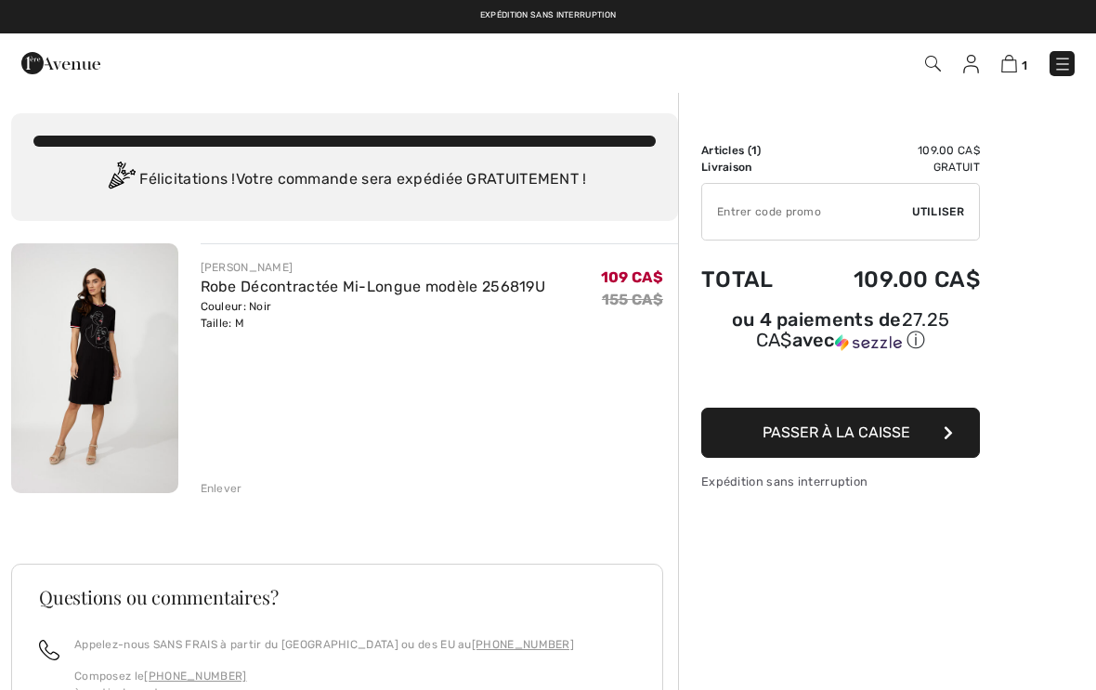
click at [210, 489] on div "Enlever" at bounding box center [222, 488] width 42 height 17
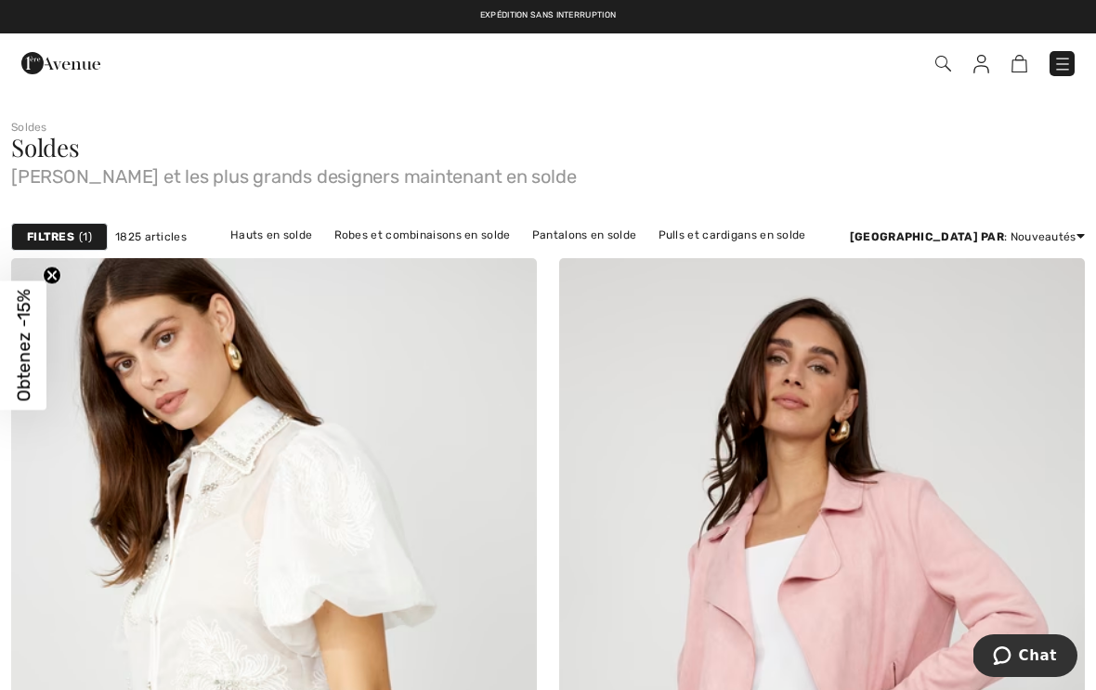
click at [457, 236] on link "Robes et combinaisons en solde" at bounding box center [422, 235] width 195 height 24
click at [448, 236] on link "Robes et combinaisons en solde" at bounding box center [422, 235] width 195 height 24
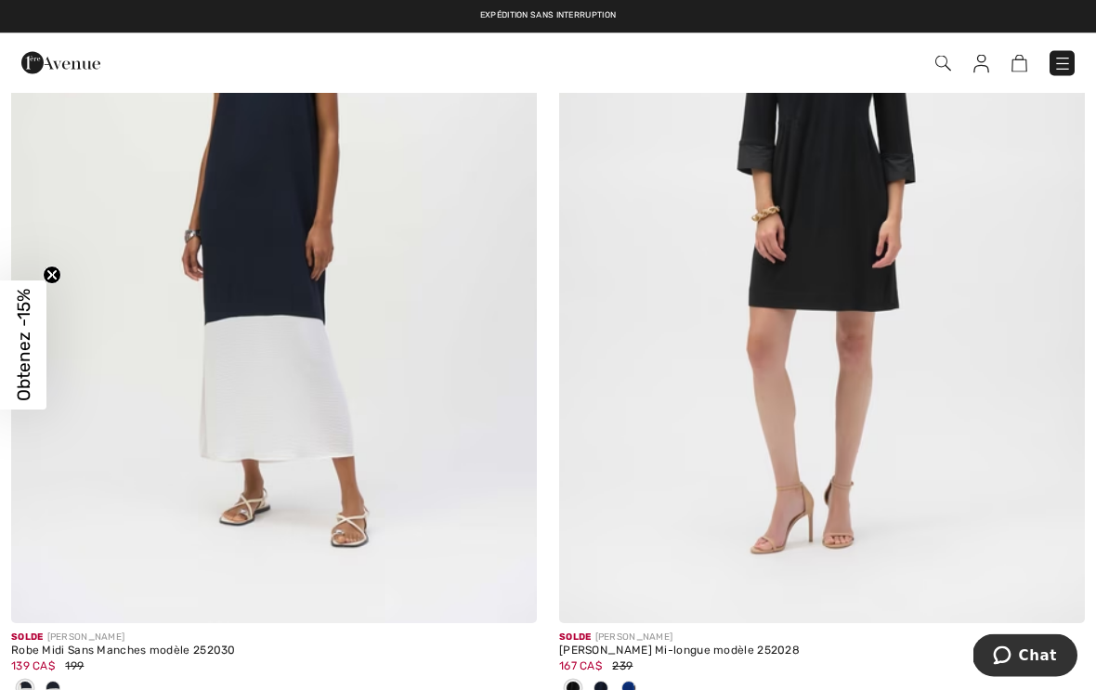
scroll to position [11405, 0]
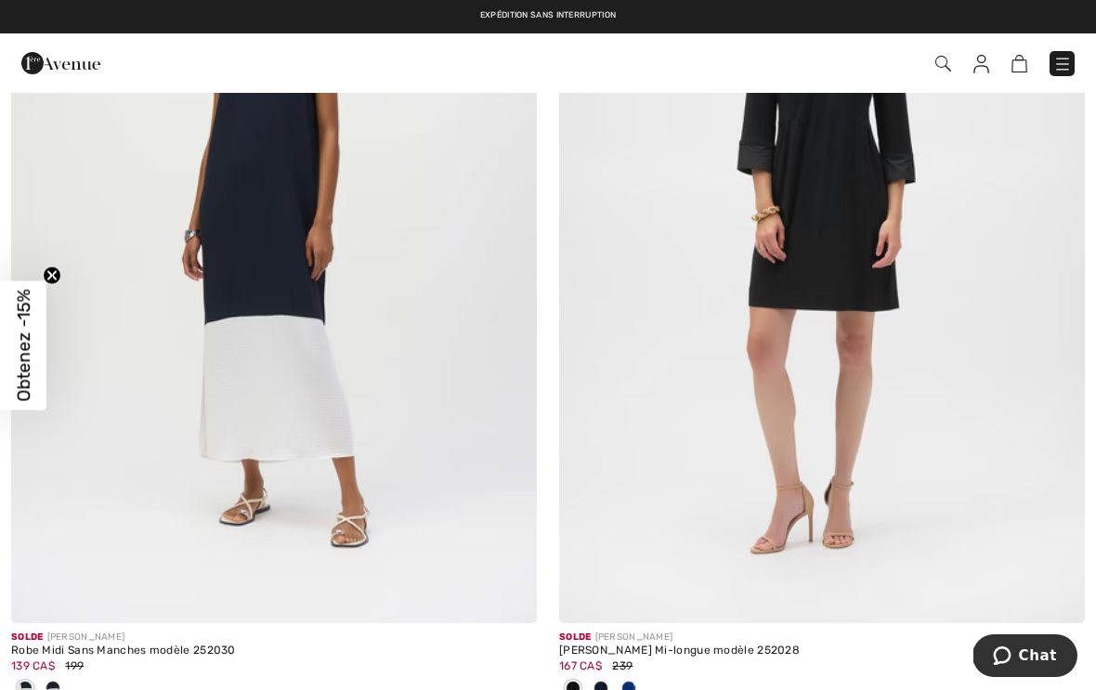
click at [985, 67] on img at bounding box center [981, 64] width 16 height 19
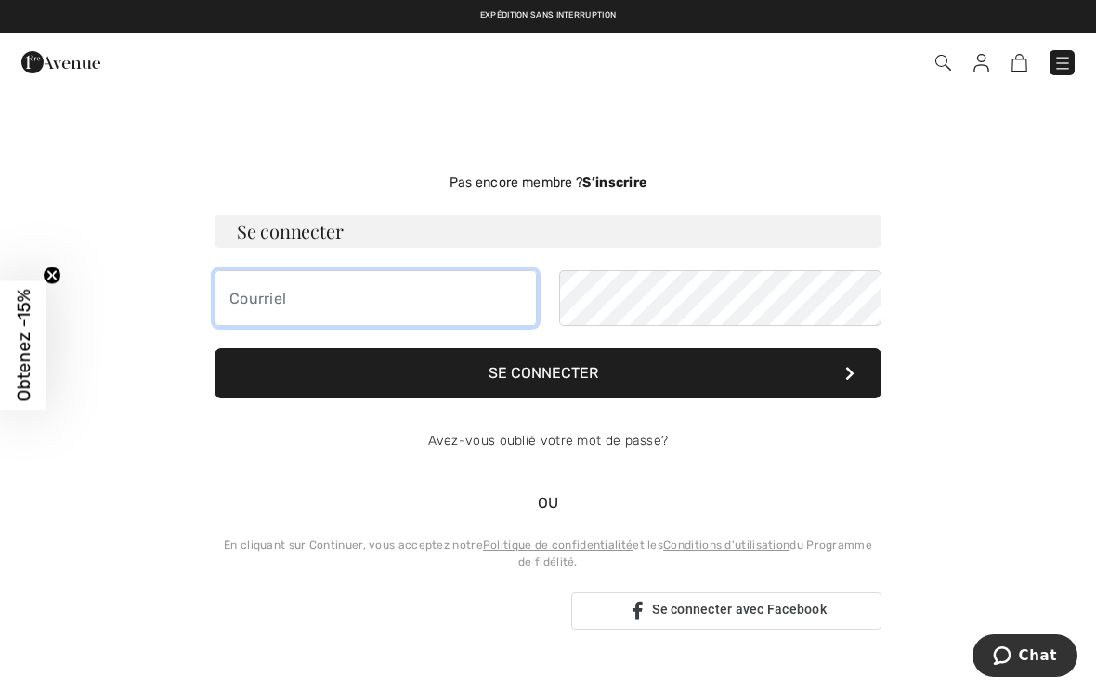
click at [446, 303] on input "email" at bounding box center [376, 298] width 322 height 56
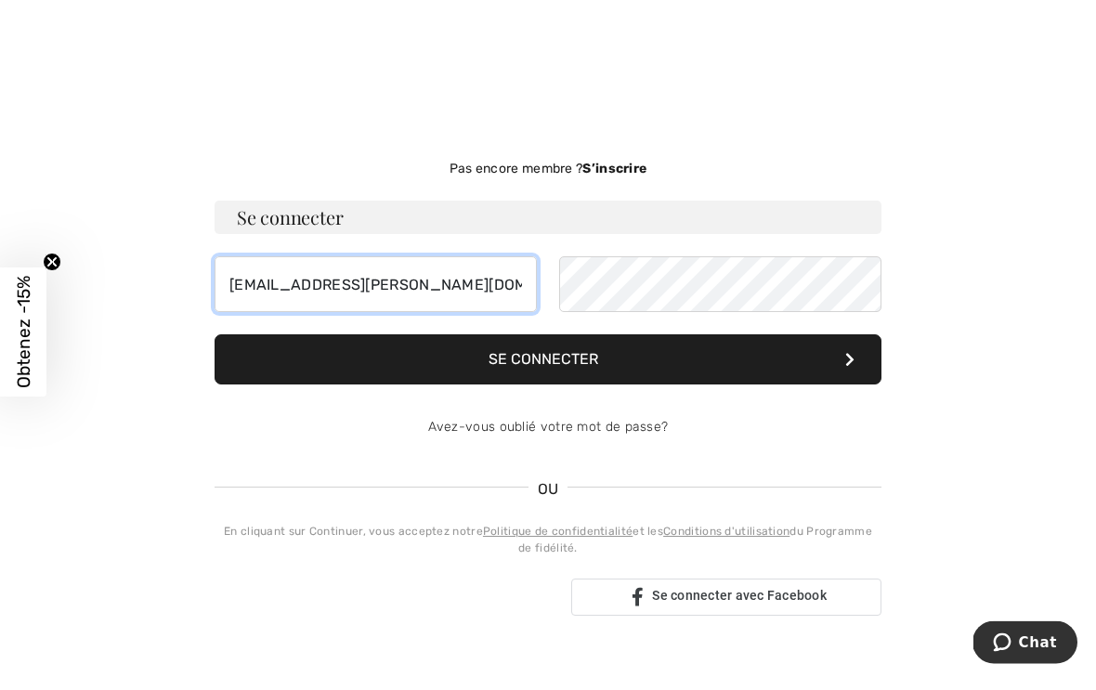
type input "[EMAIL_ADDRESS][PERSON_NAME][DOMAIN_NAME]"
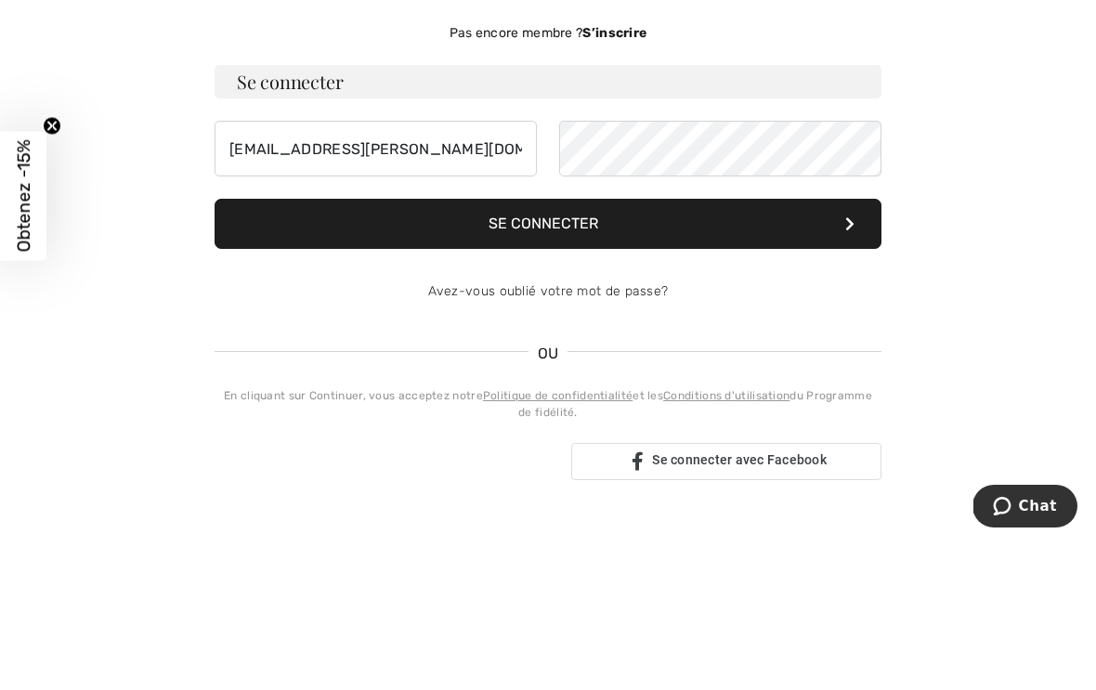
click at [521, 348] on button "Se connecter" at bounding box center [548, 373] width 667 height 50
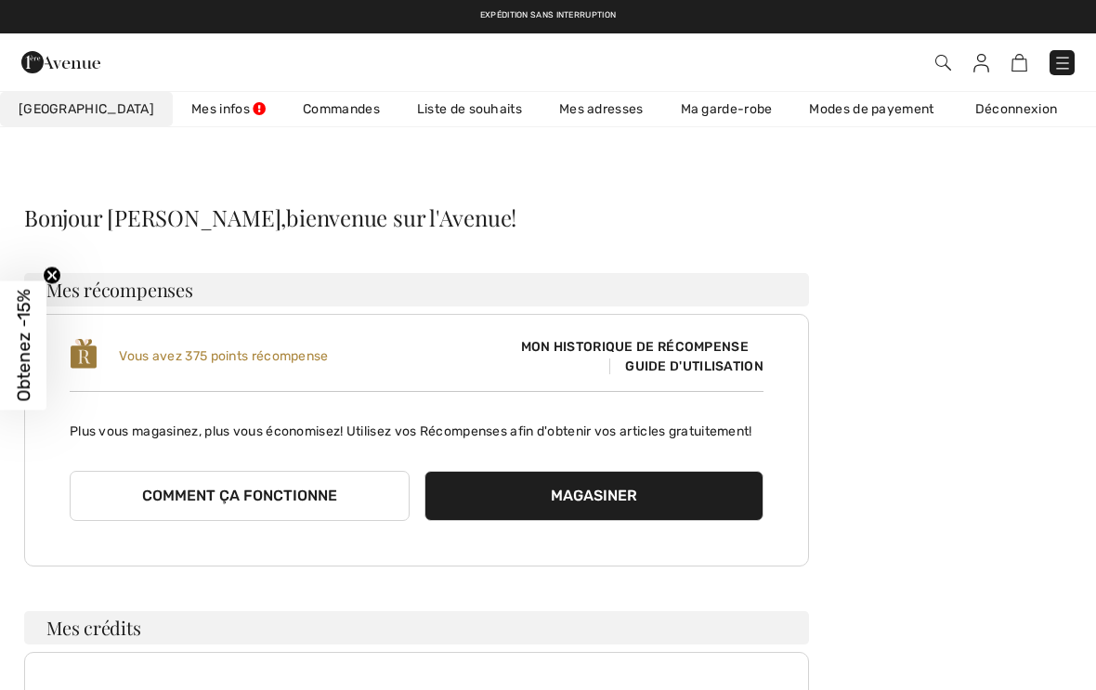
scroll to position [150, 0]
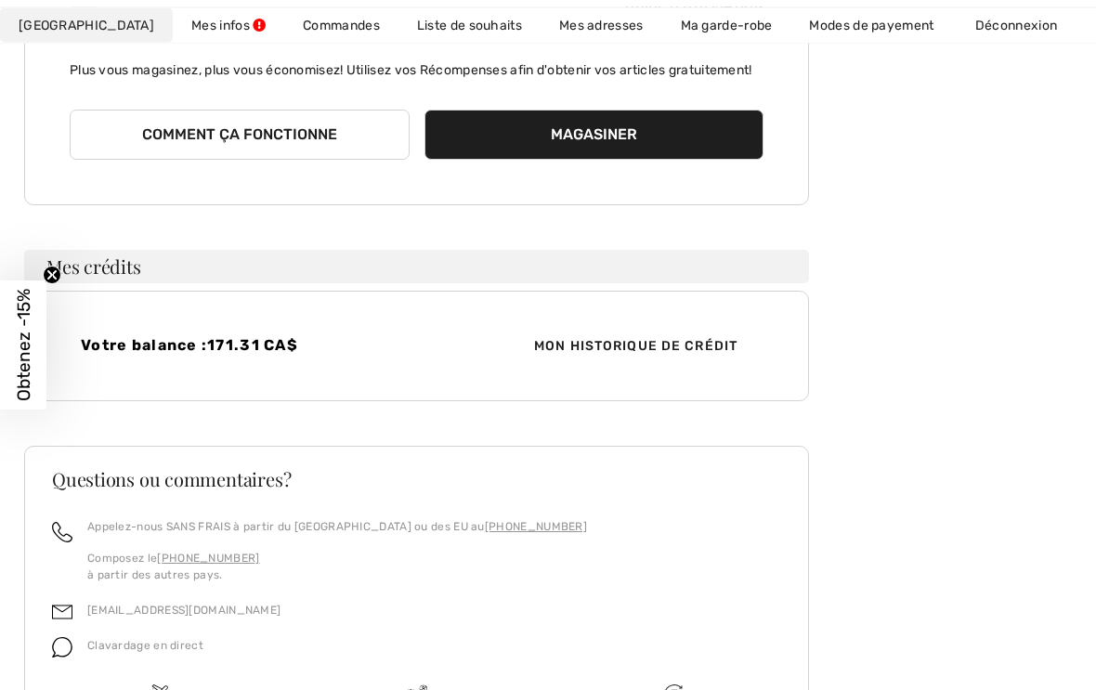
click at [662, 357] on span "Mon historique de crédit" at bounding box center [635, 347] width 233 height 20
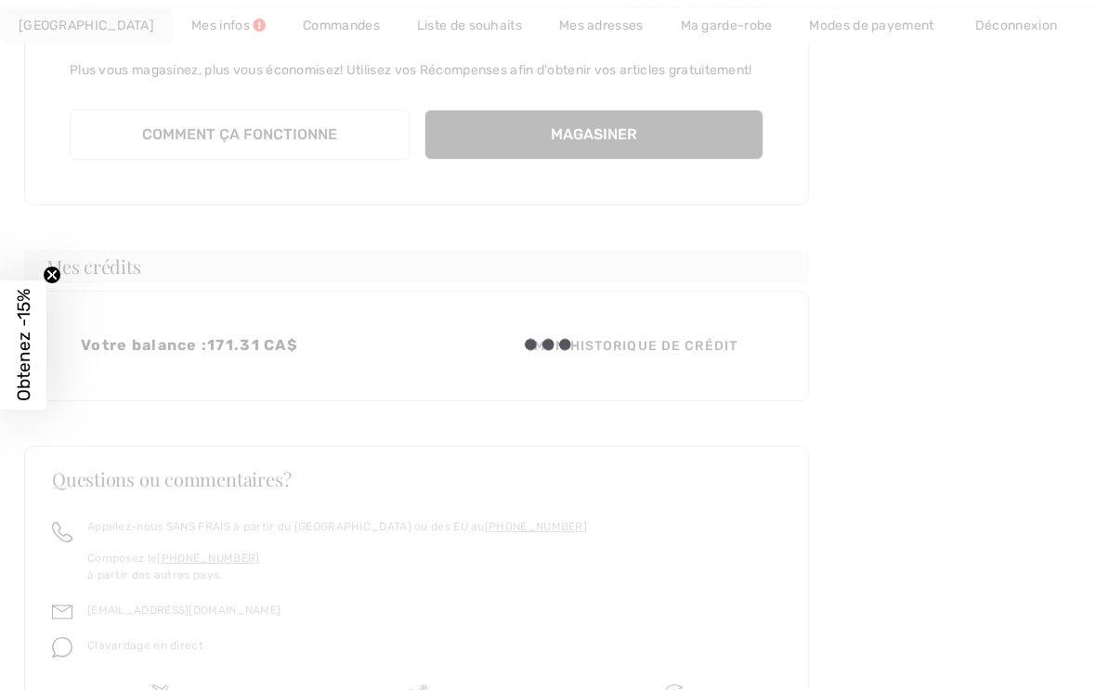
scroll to position [361, 0]
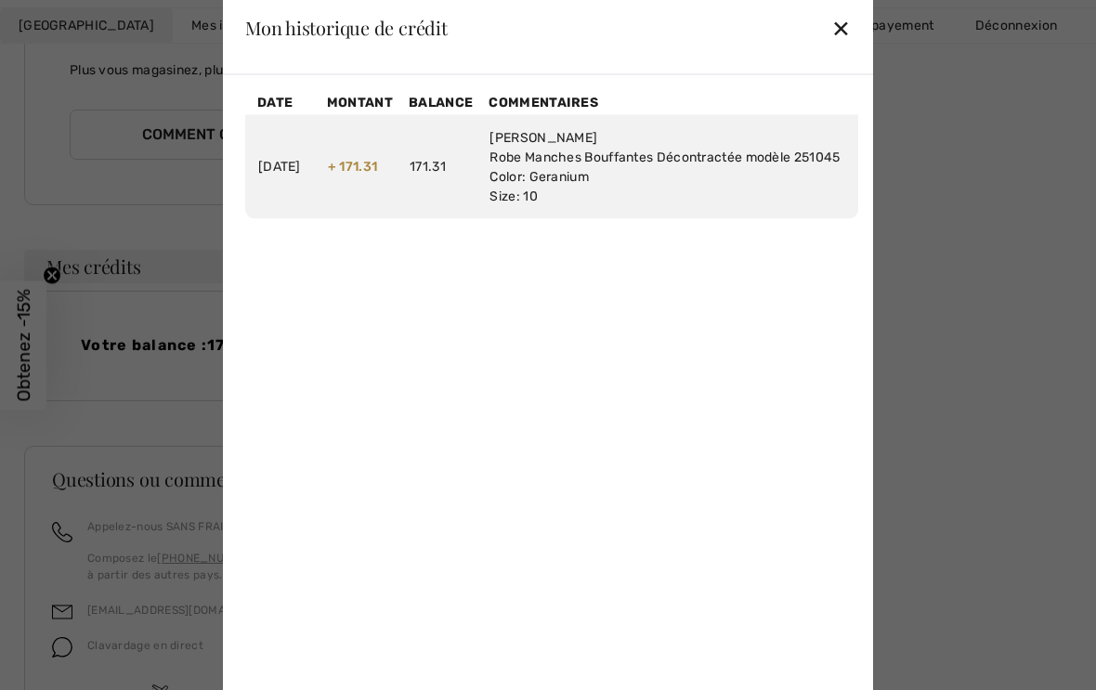
click at [849, 44] on div "✕" at bounding box center [841, 27] width 20 height 39
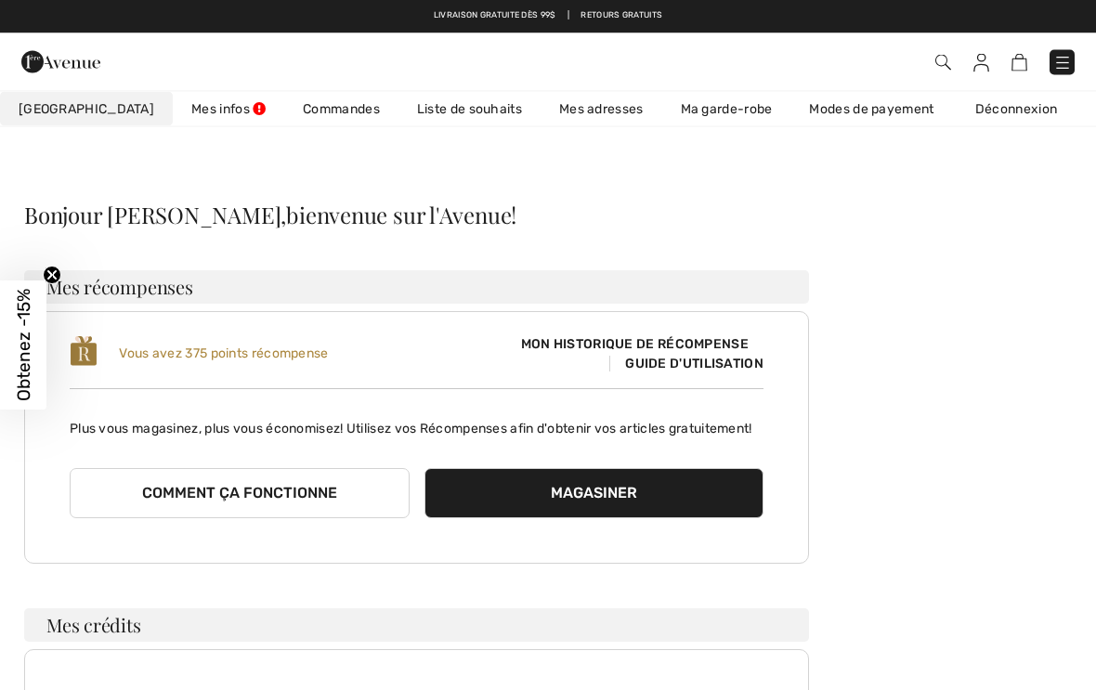
scroll to position [0, 0]
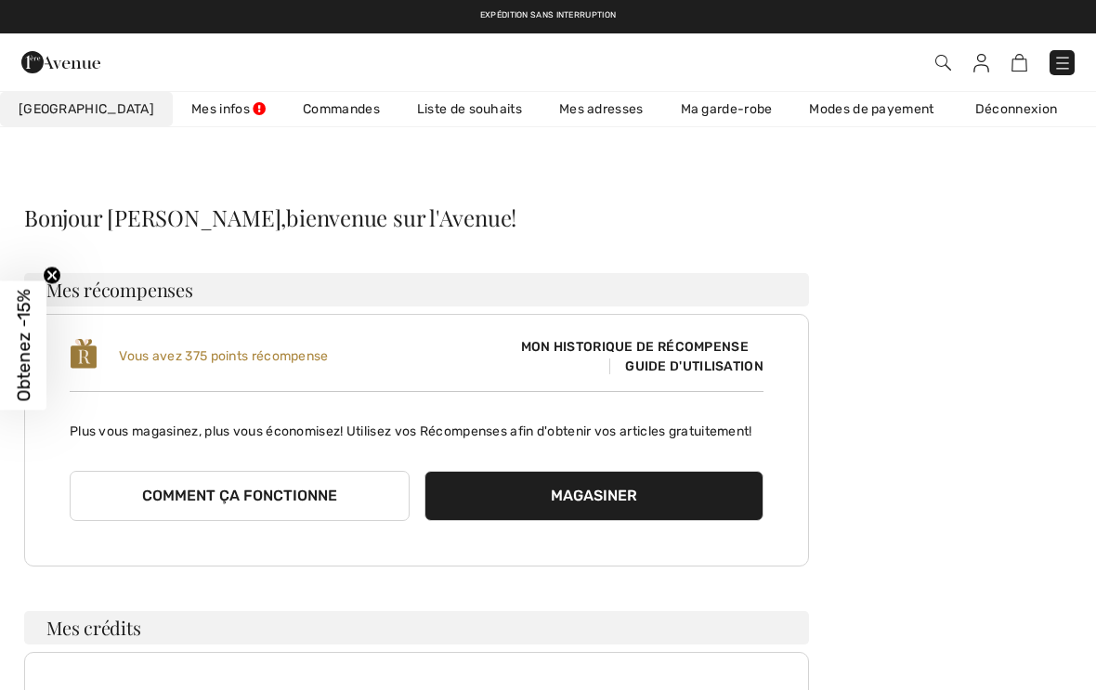
click at [173, 111] on link "Mes infos" at bounding box center [228, 109] width 111 height 34
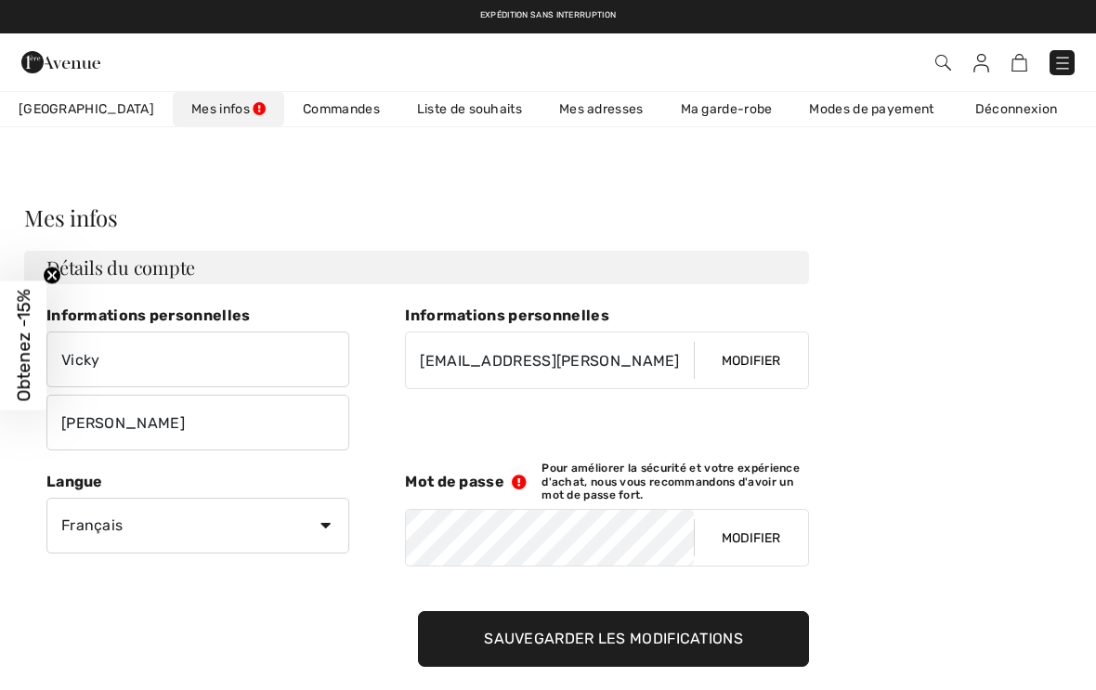
click at [293, 111] on link "Commandes" at bounding box center [341, 109] width 114 height 34
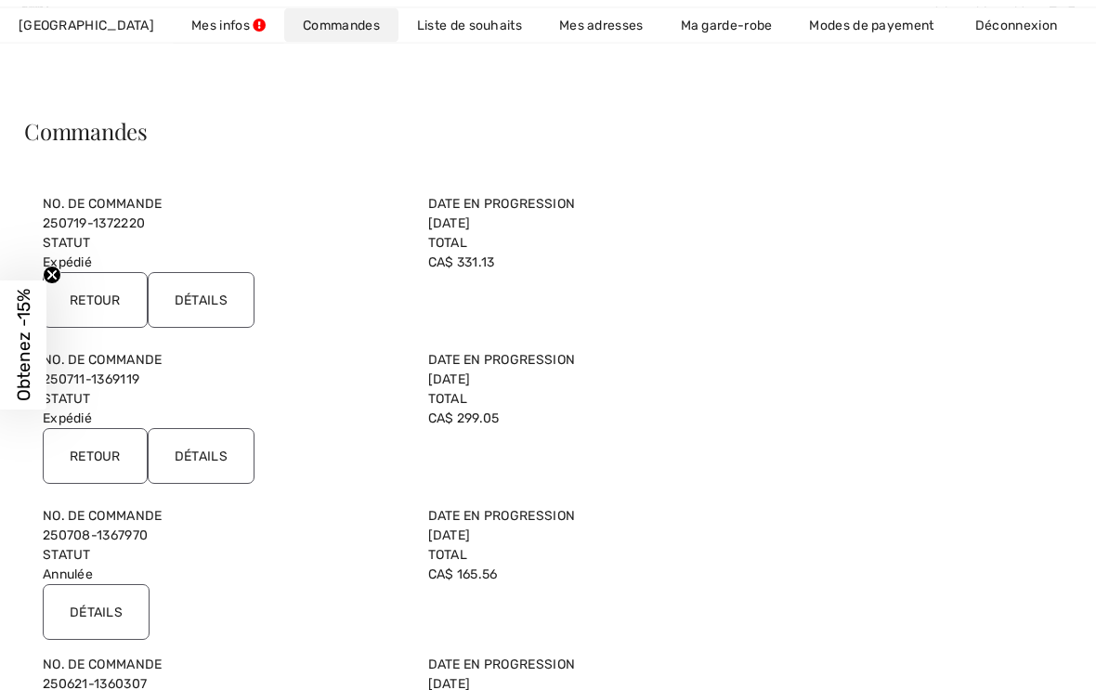
scroll to position [87, 0]
click at [53, 279] on icon "Close teaser" at bounding box center [51, 274] width 7 height 7
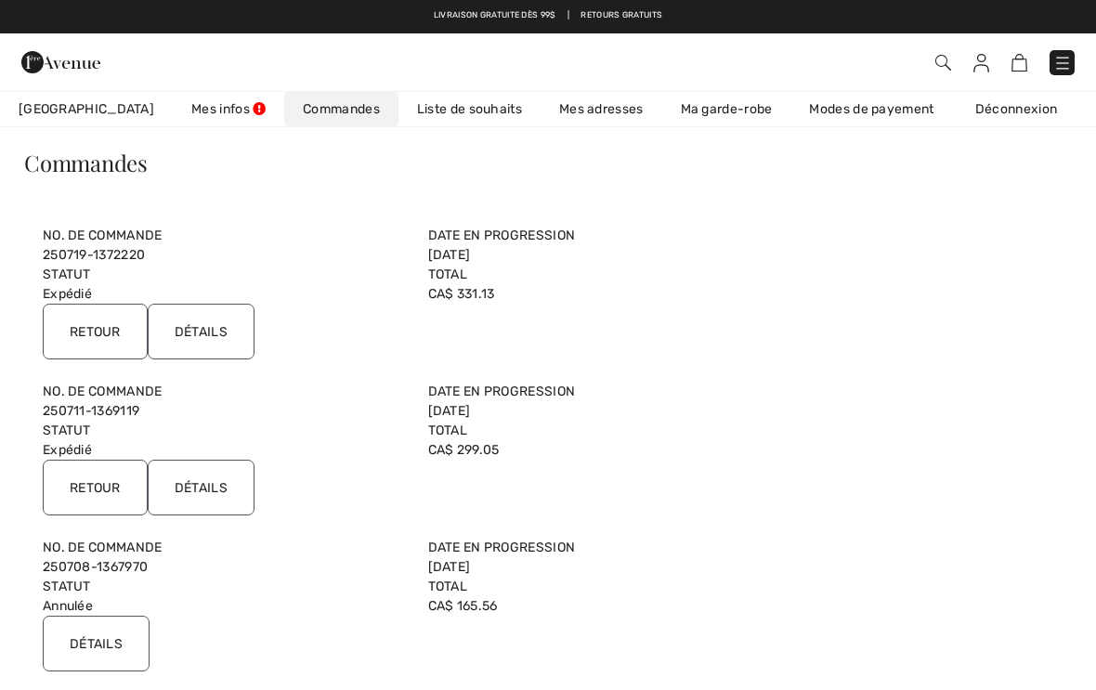
scroll to position [0, 0]
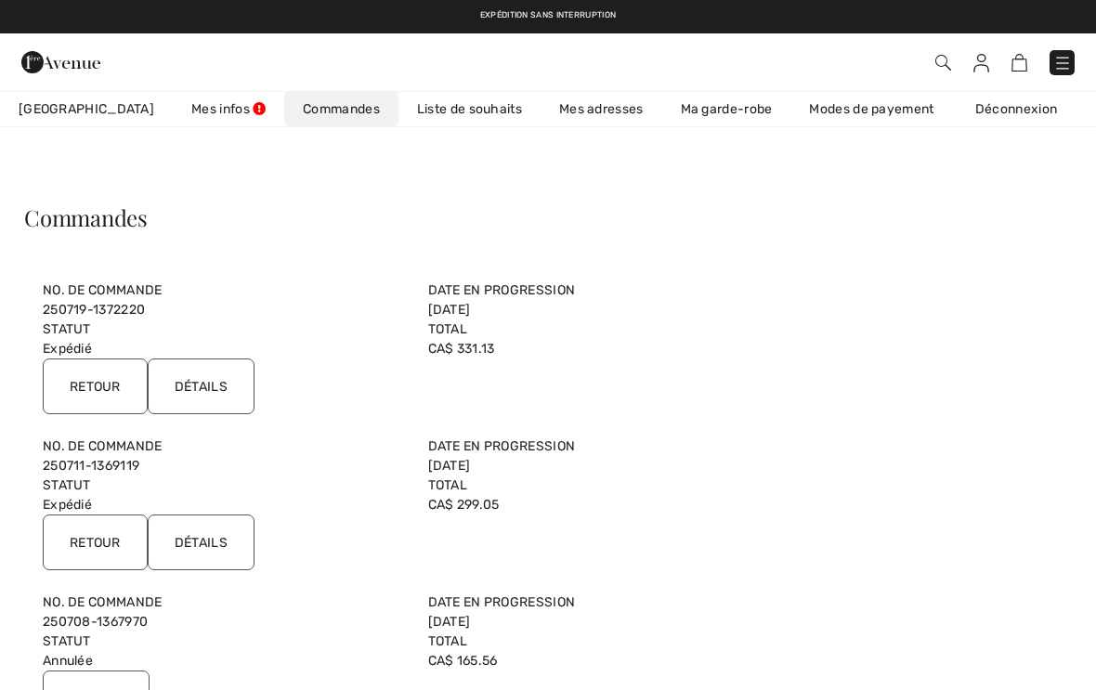
click at [826, 104] on link "Modes de payement" at bounding box center [871, 109] width 162 height 34
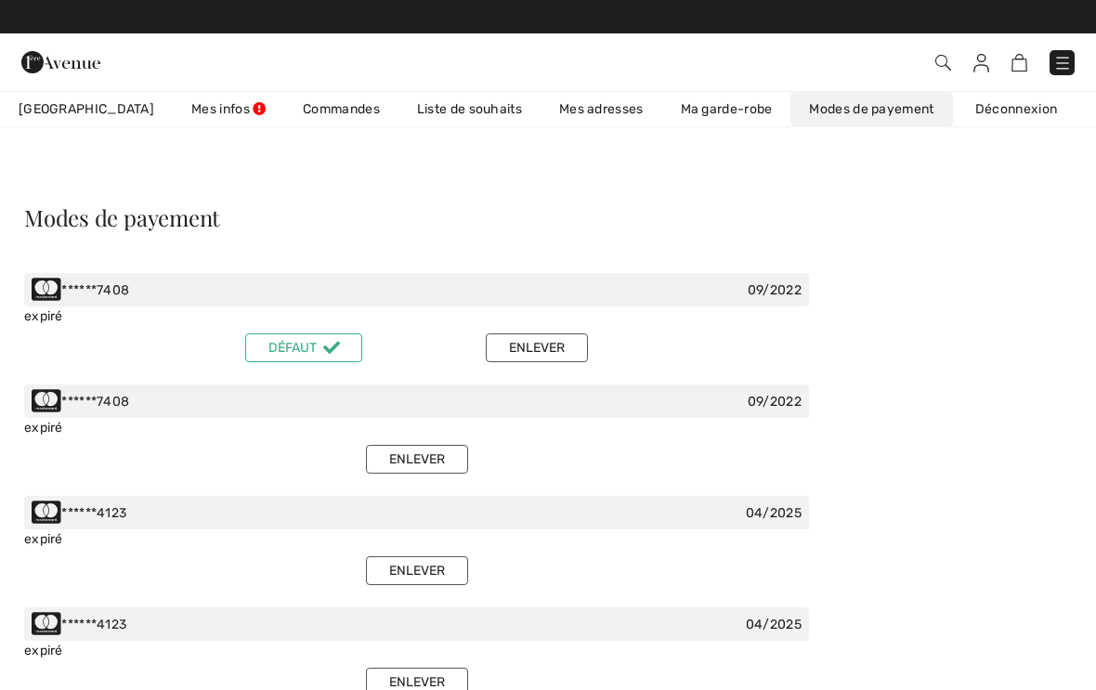
click at [553, 346] on button "Enlever" at bounding box center [537, 347] width 102 height 29
click at [558, 350] on button "Enlever" at bounding box center [537, 347] width 102 height 29
click at [984, 64] on img at bounding box center [981, 63] width 16 height 19
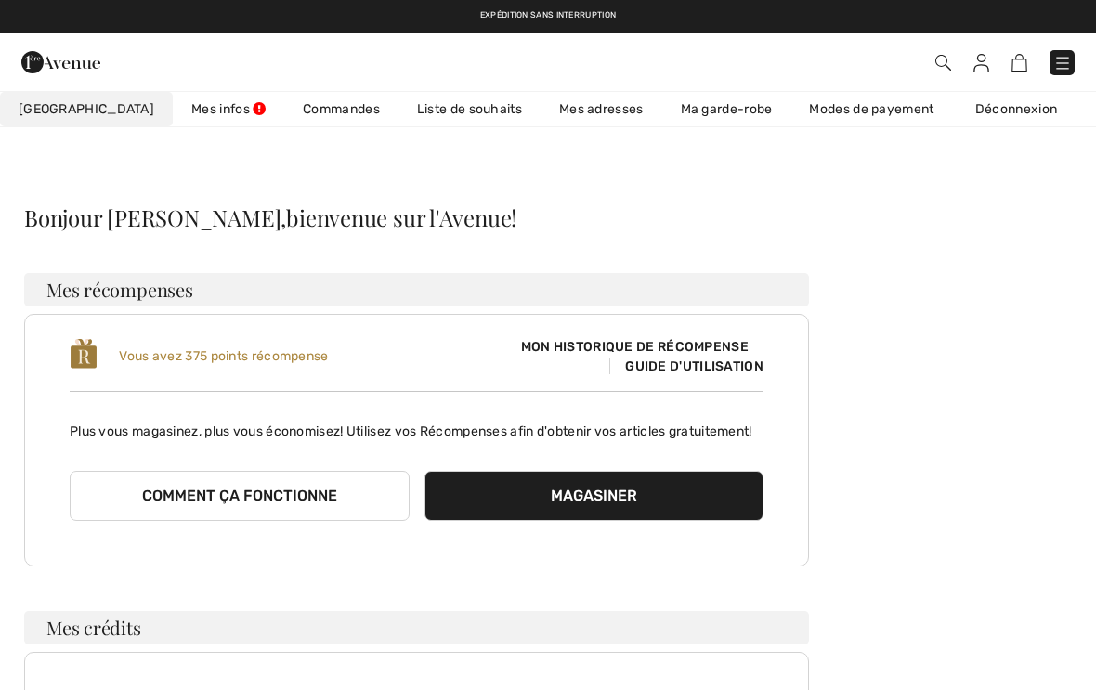
click at [697, 363] on span "Guide d'utilisation" at bounding box center [686, 367] width 154 height 16
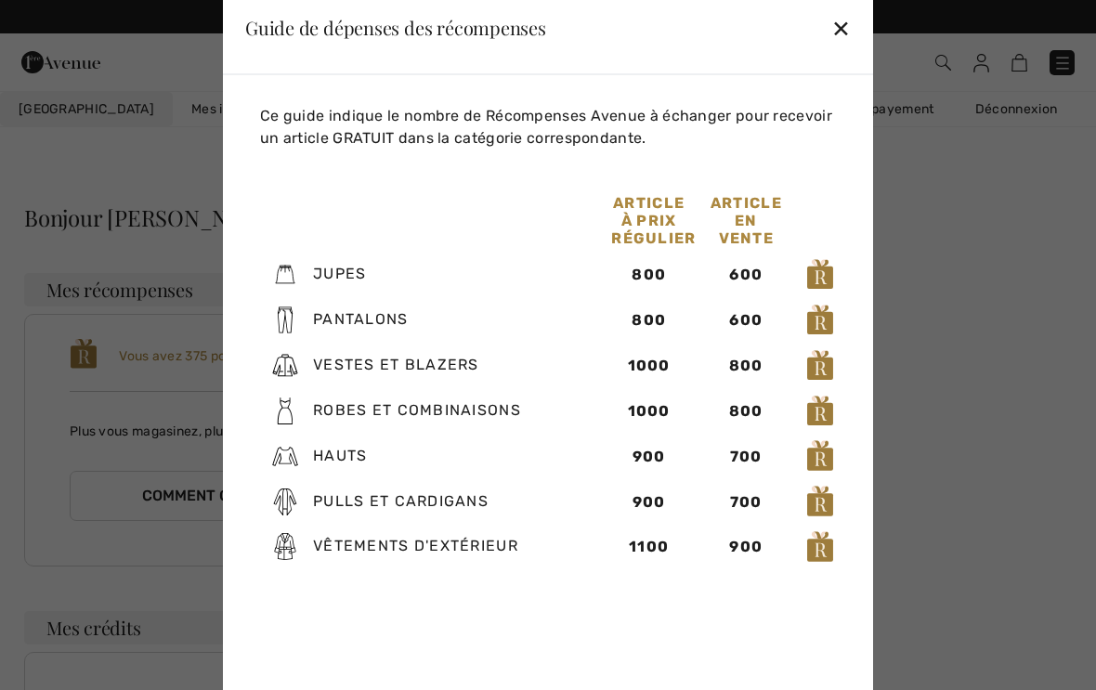
click at [848, 33] on div "✕" at bounding box center [841, 27] width 20 height 39
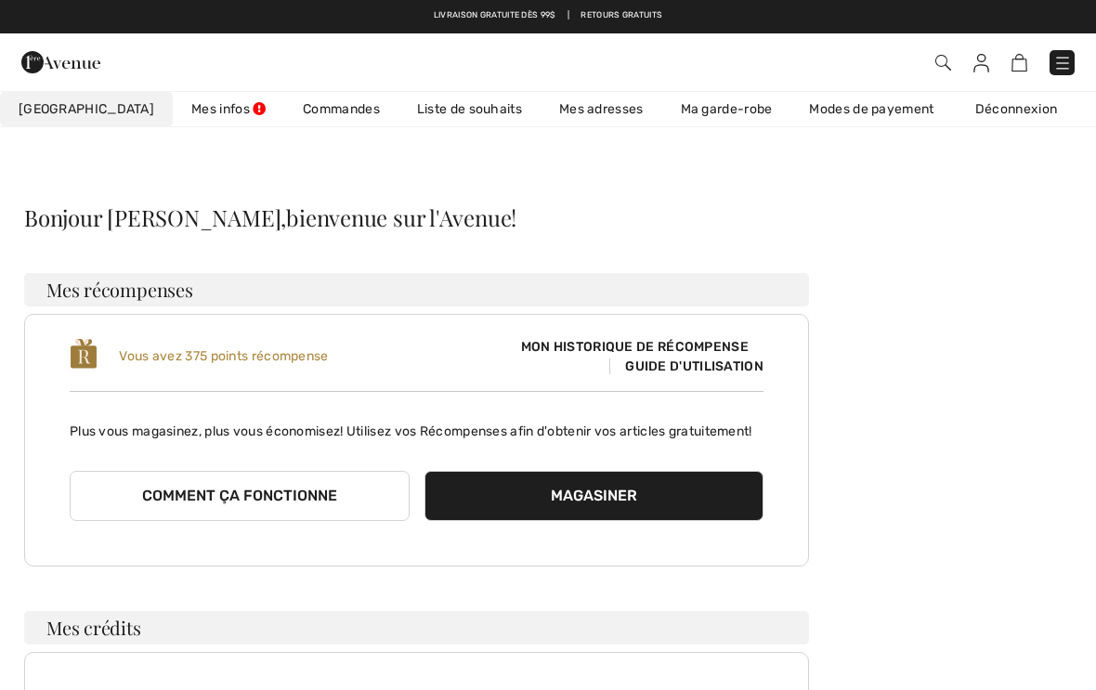
click at [962, 113] on link "Déconnexion" at bounding box center [1025, 109] width 137 height 34
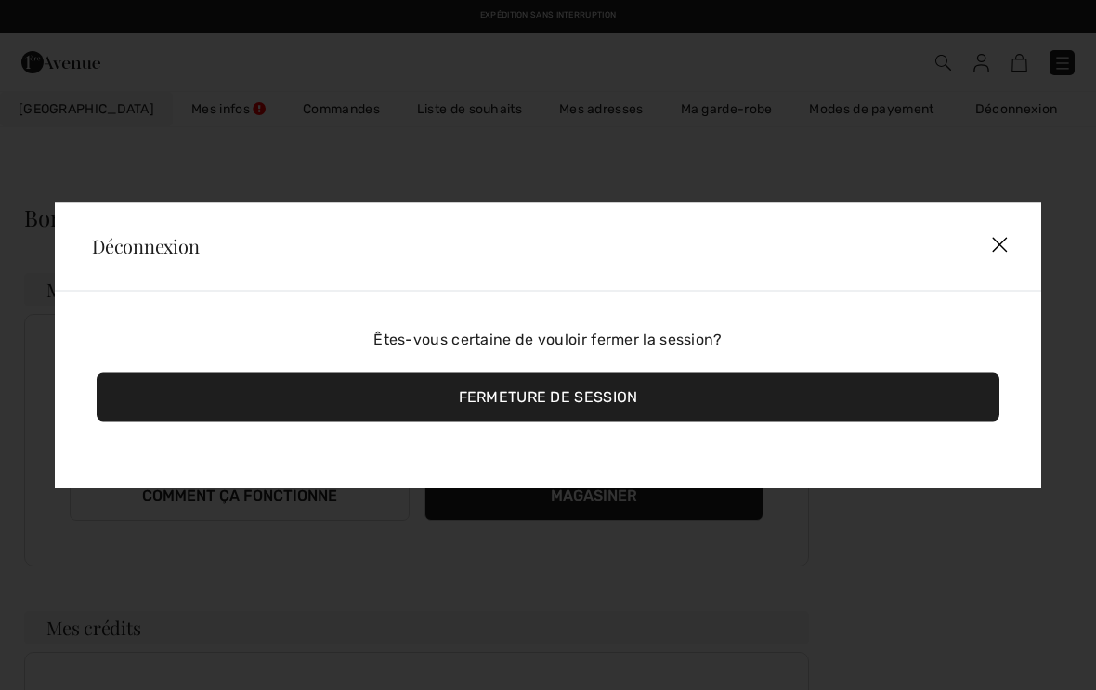
click at [564, 397] on div "Fermeture de session" at bounding box center [548, 396] width 903 height 48
